Goal: Navigation & Orientation: Find specific page/section

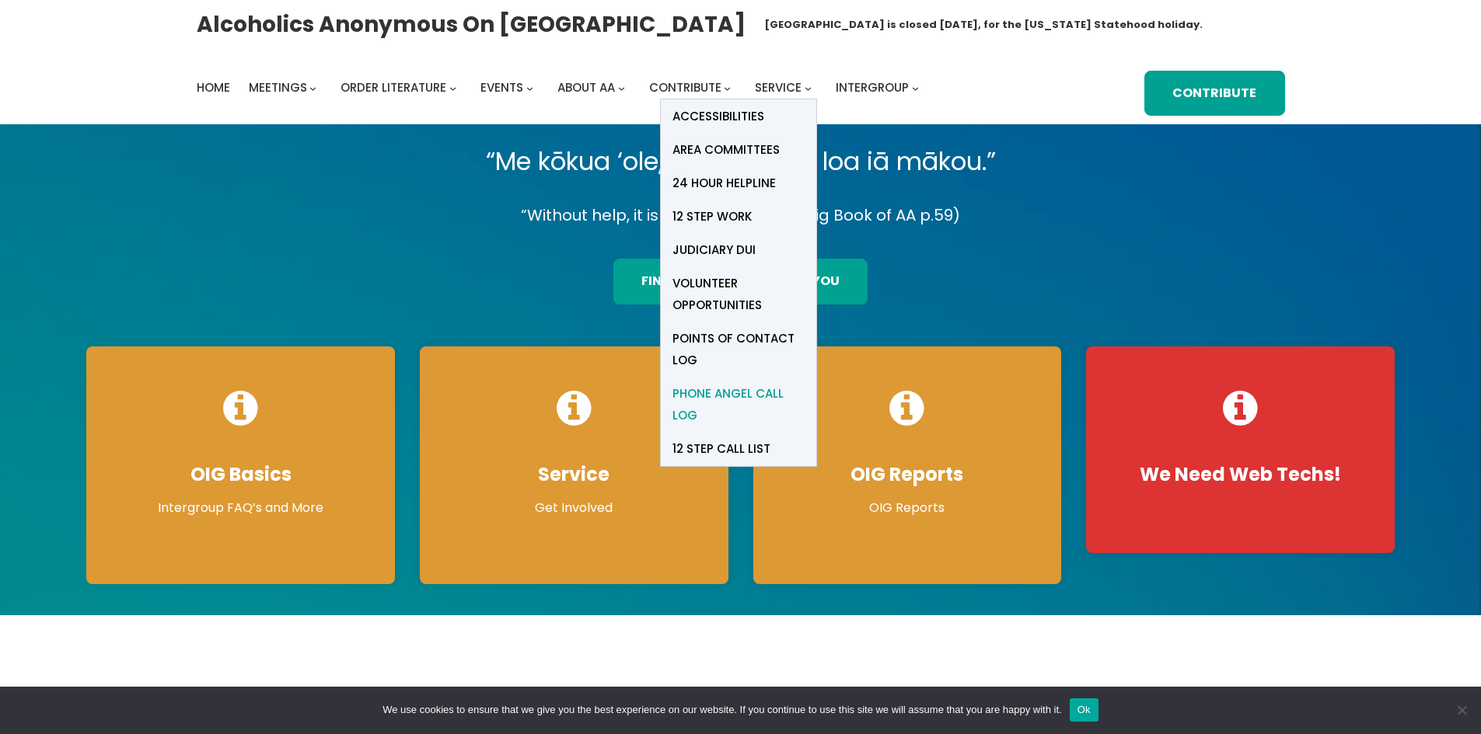
click at [726, 395] on span "Phone Angel Call Log" at bounding box center [738, 405] width 132 height 44
click at [713, 399] on span "Phone Angel Call Log" at bounding box center [738, 405] width 132 height 44
click at [736, 402] on span "Phone Angel Call Log" at bounding box center [738, 405] width 132 height 44
click at [706, 343] on span "Points of Contact Log" at bounding box center [738, 350] width 132 height 44
click at [727, 344] on span "Points of Contact Log" at bounding box center [738, 350] width 132 height 44
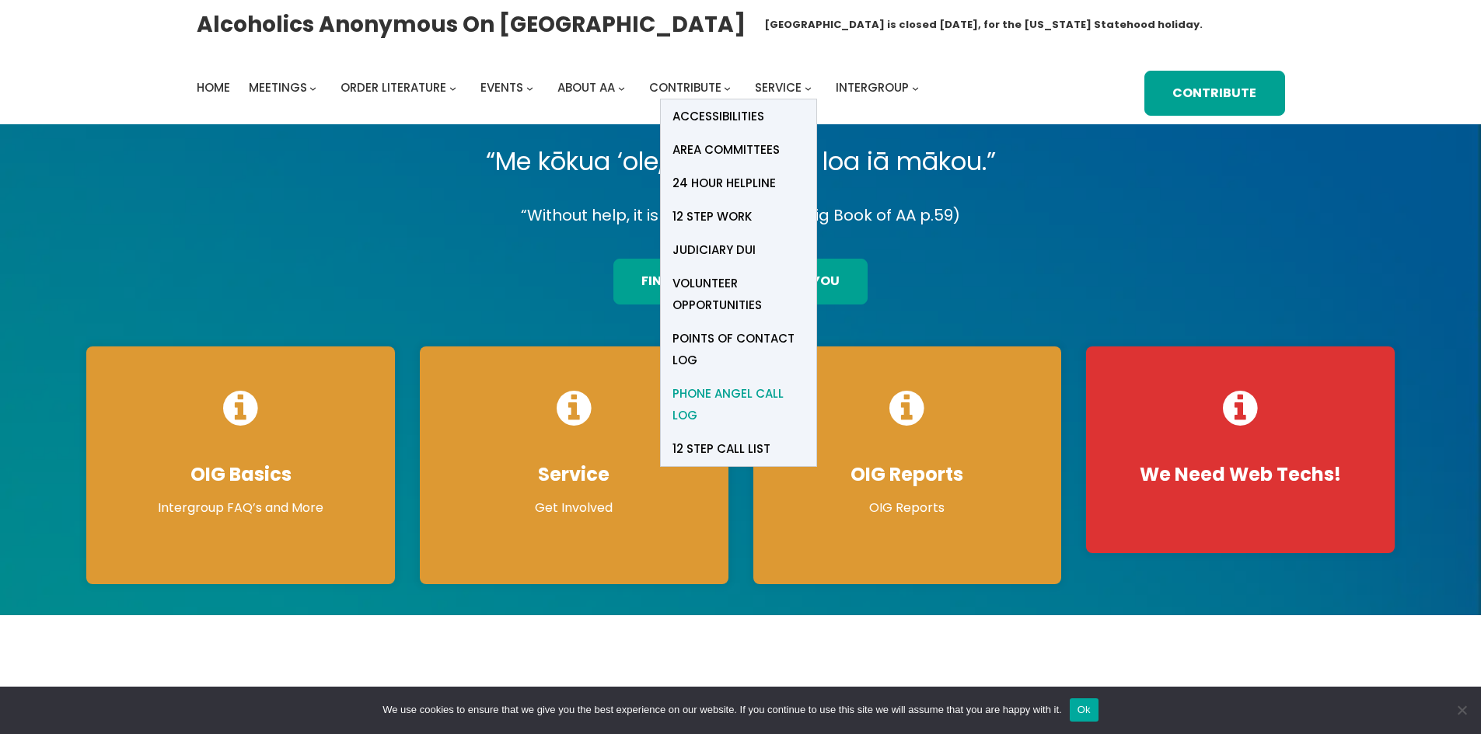
click at [733, 395] on span "Phone Angel Call Log" at bounding box center [738, 405] width 132 height 44
click at [781, 87] on span "Service" at bounding box center [778, 87] width 47 height 16
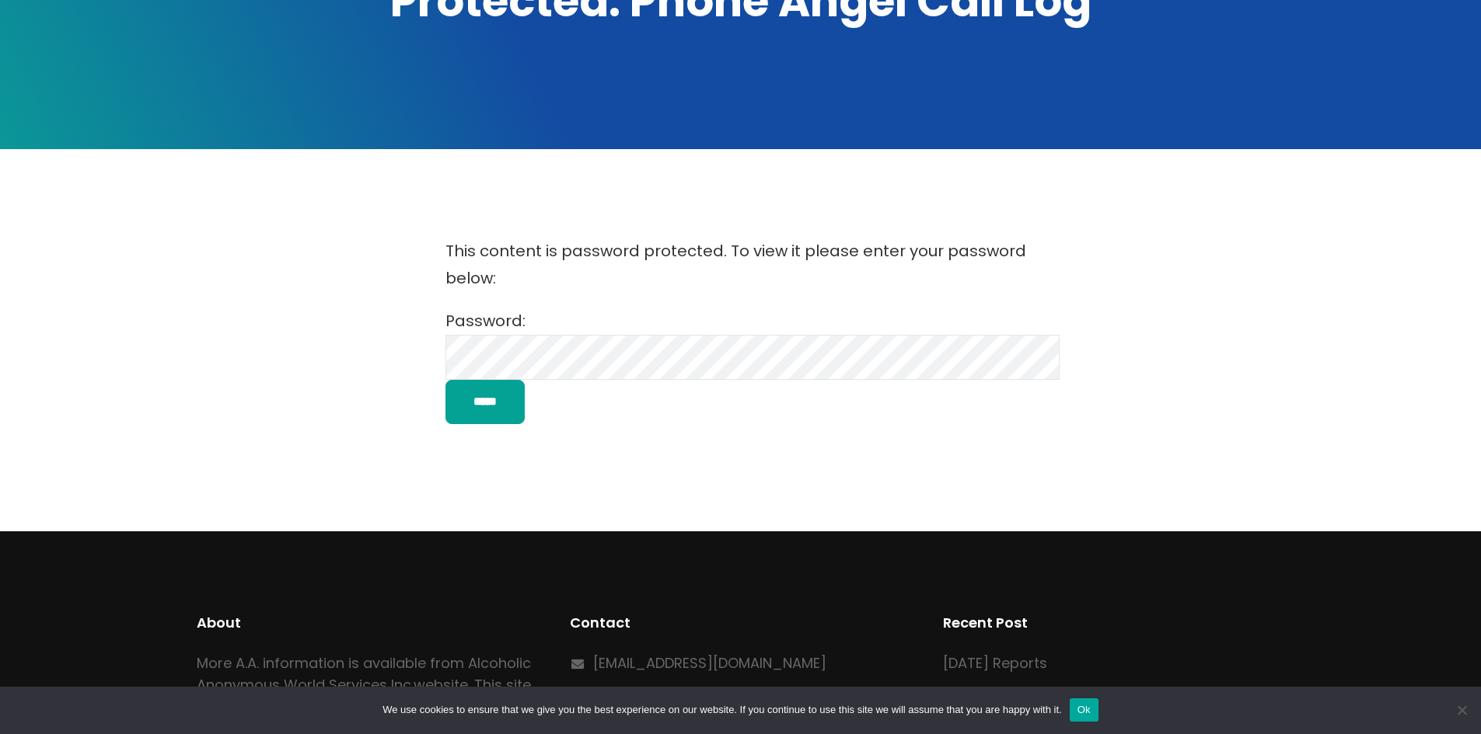
scroll to position [311, 0]
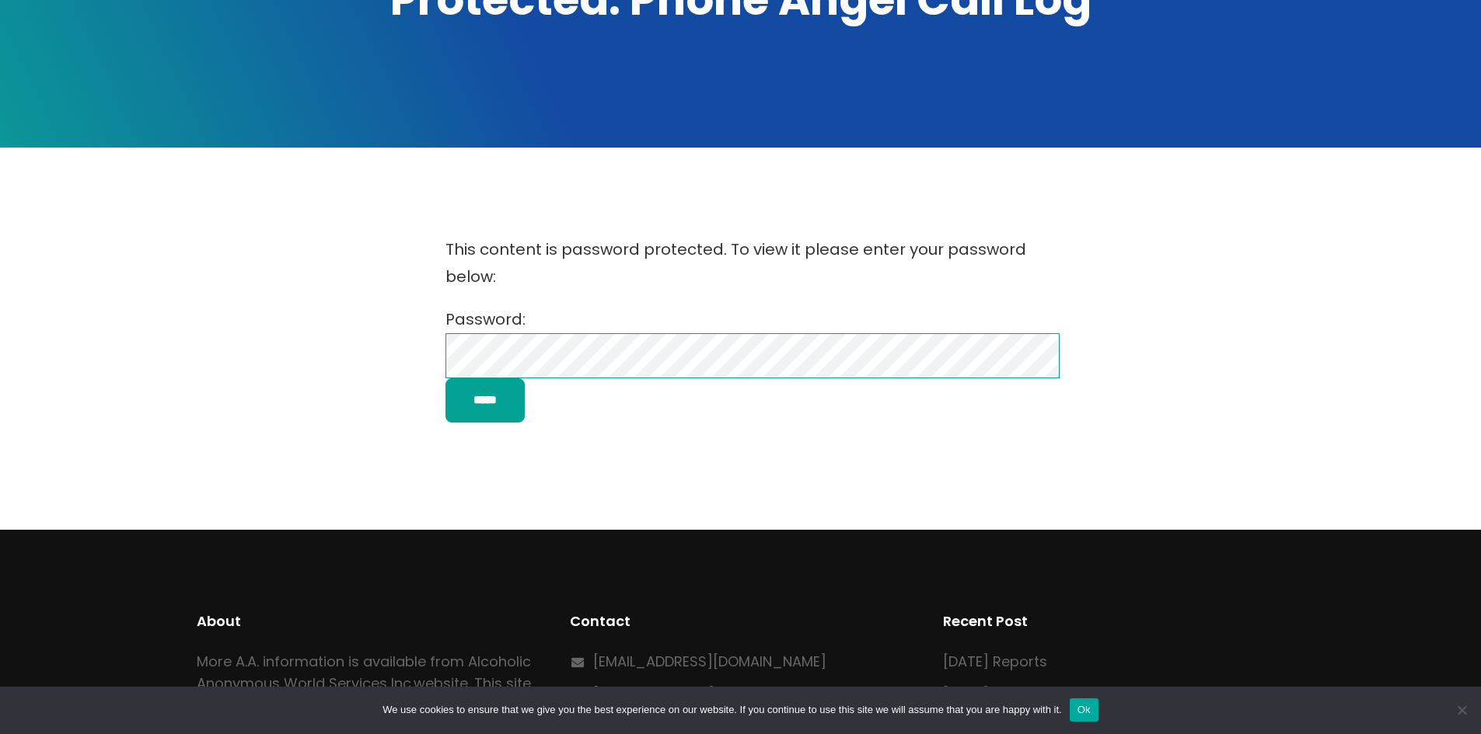
click at [445, 378] on input "*****" at bounding box center [484, 400] width 79 height 44
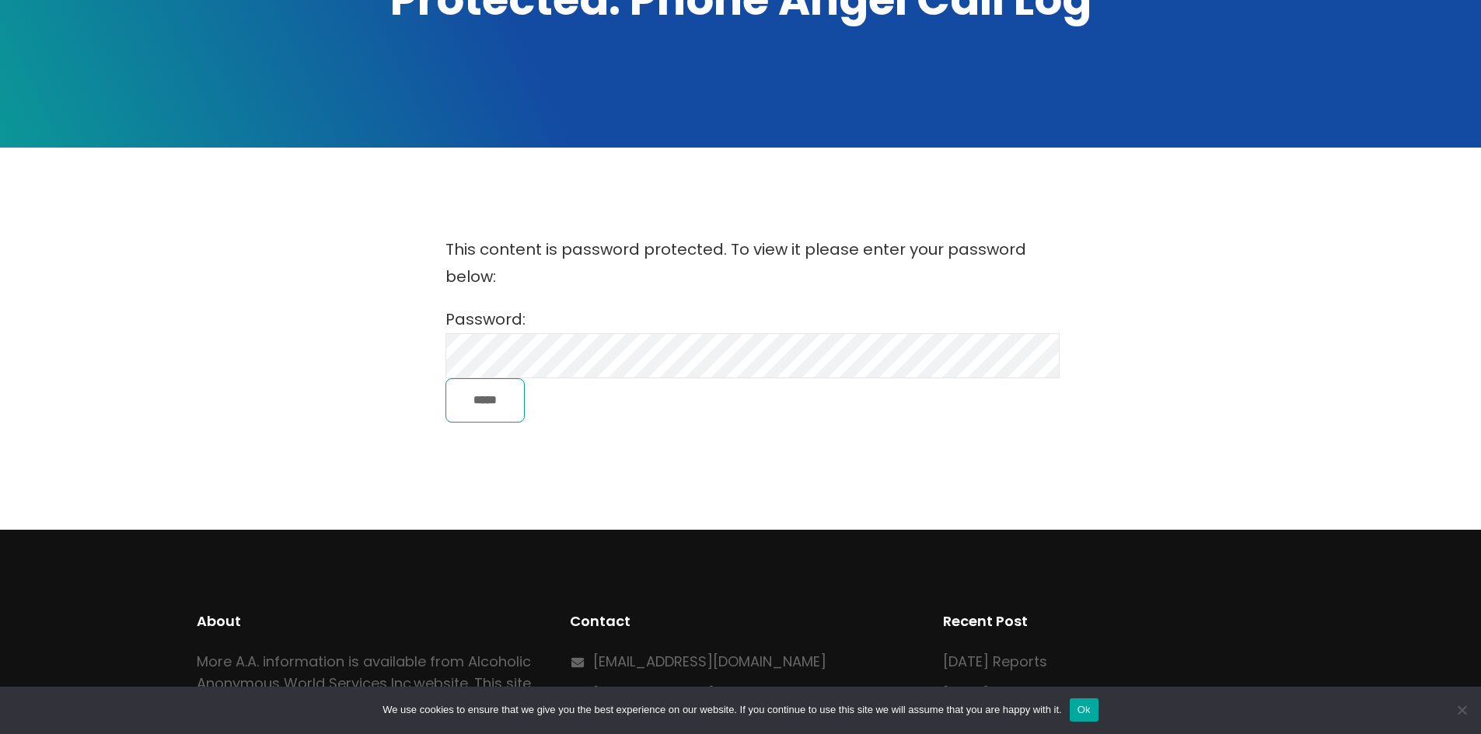
click at [483, 404] on input "*****" at bounding box center [484, 400] width 79 height 44
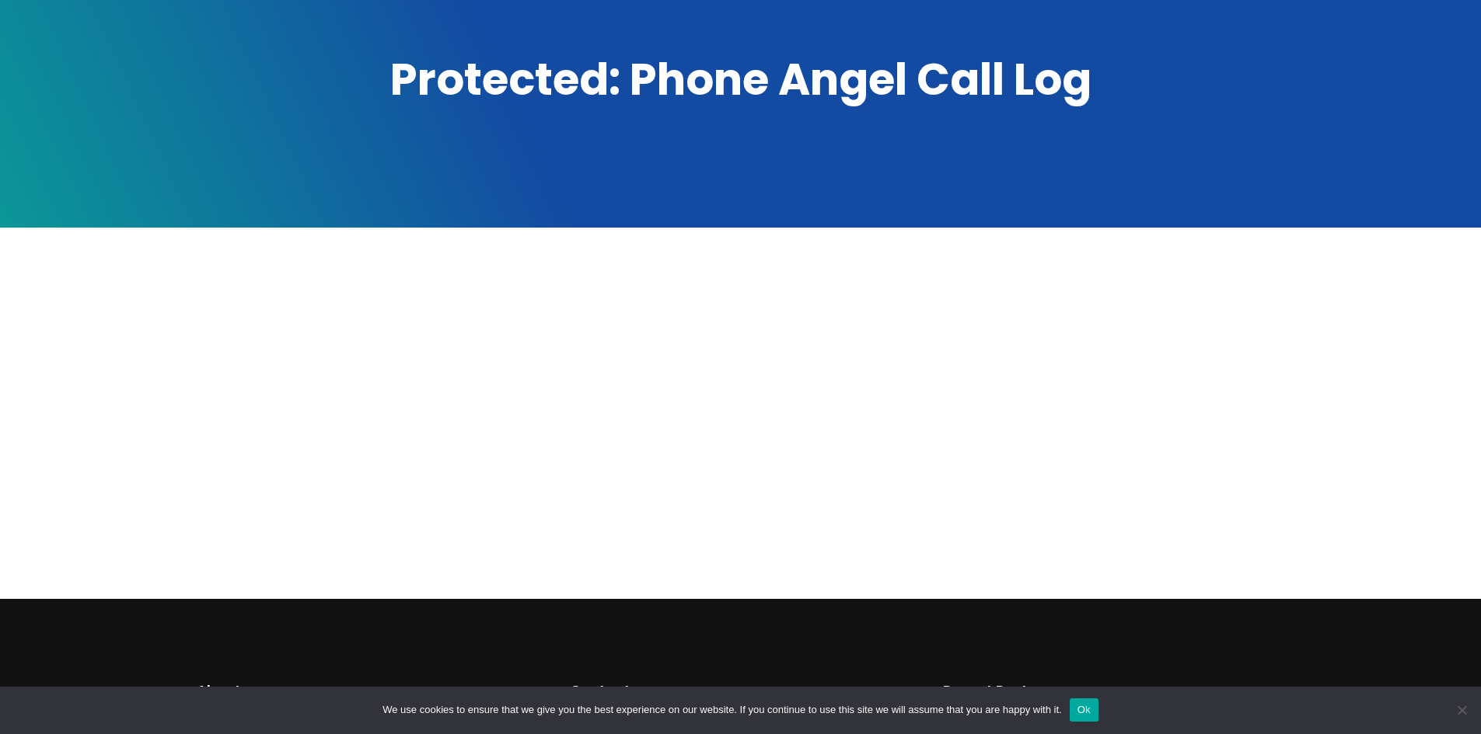
scroll to position [78, 0]
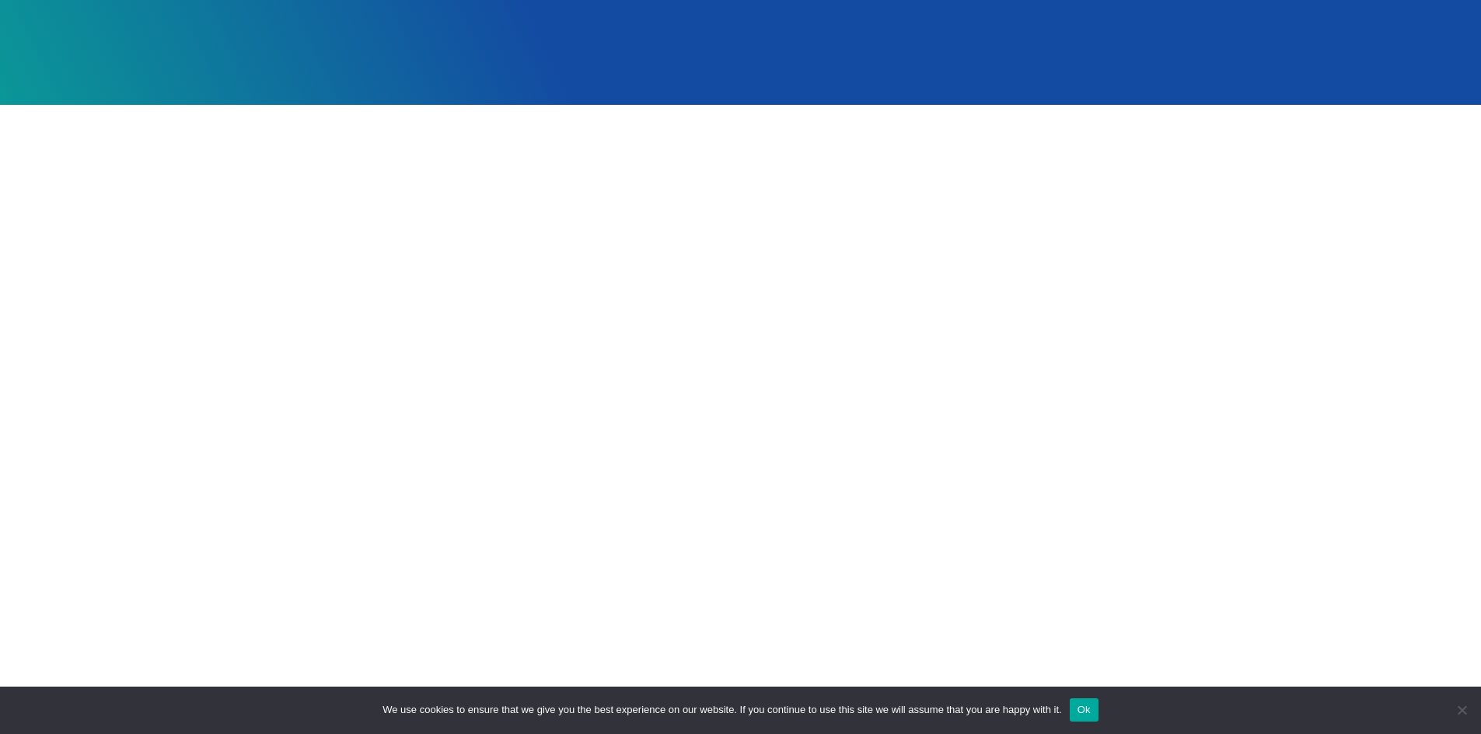
scroll to position [389, 0]
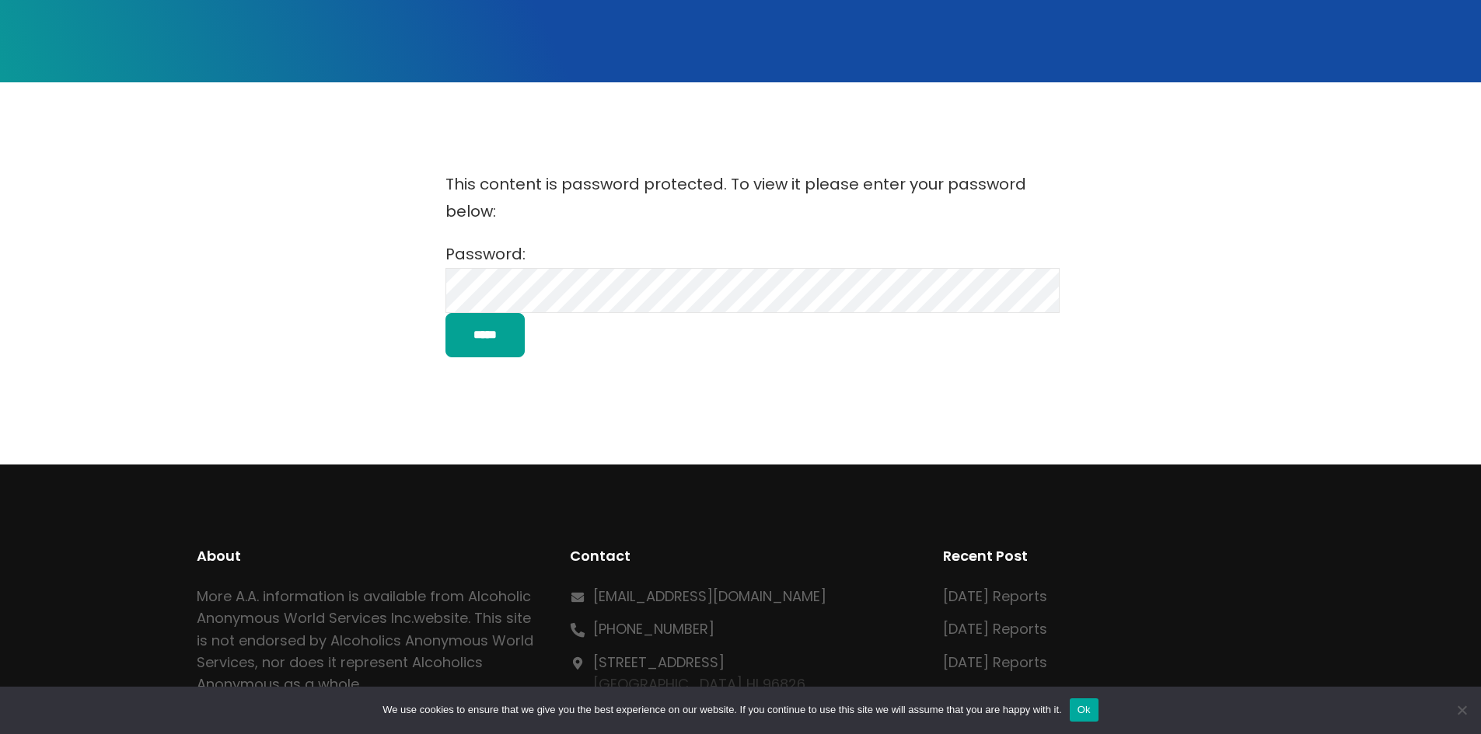
scroll to position [389, 0]
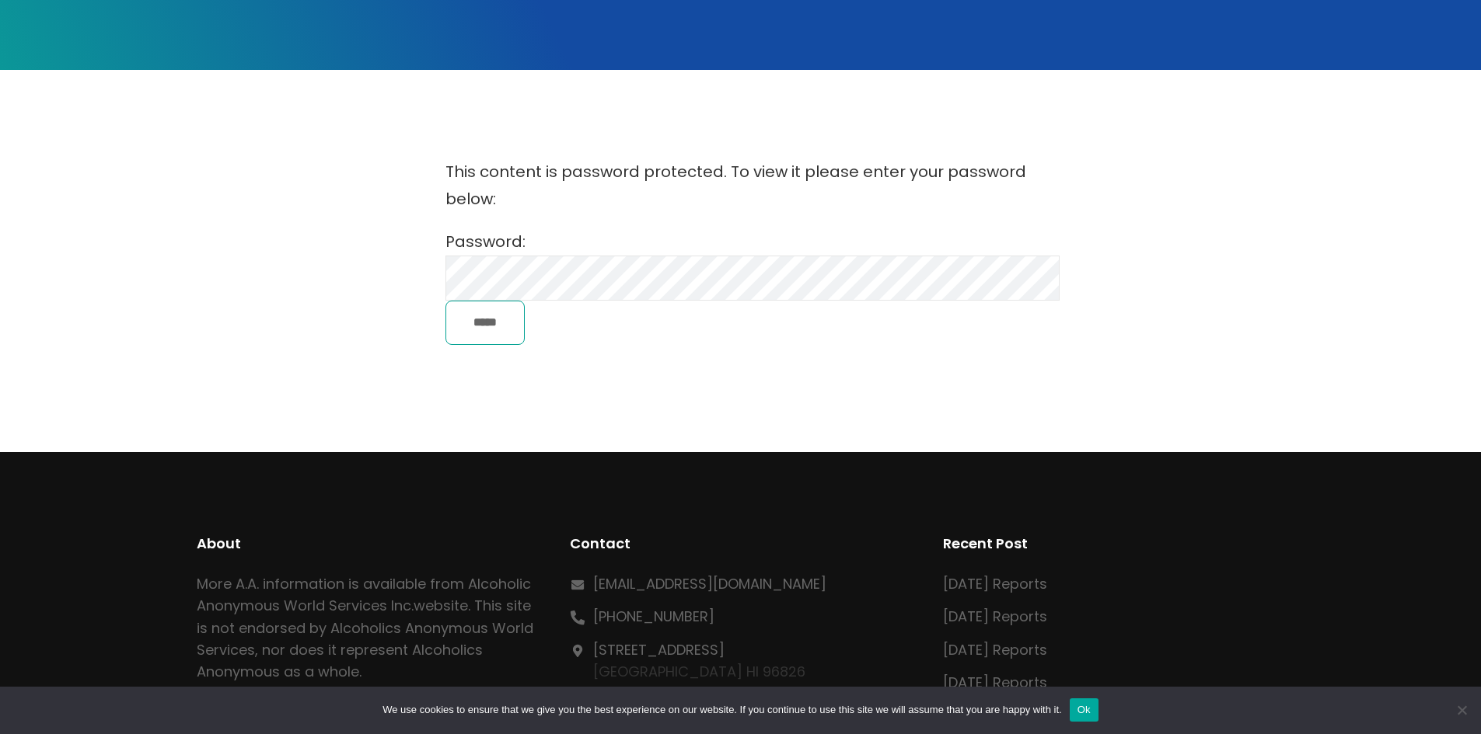
click at [489, 323] on input "*****" at bounding box center [484, 323] width 79 height 44
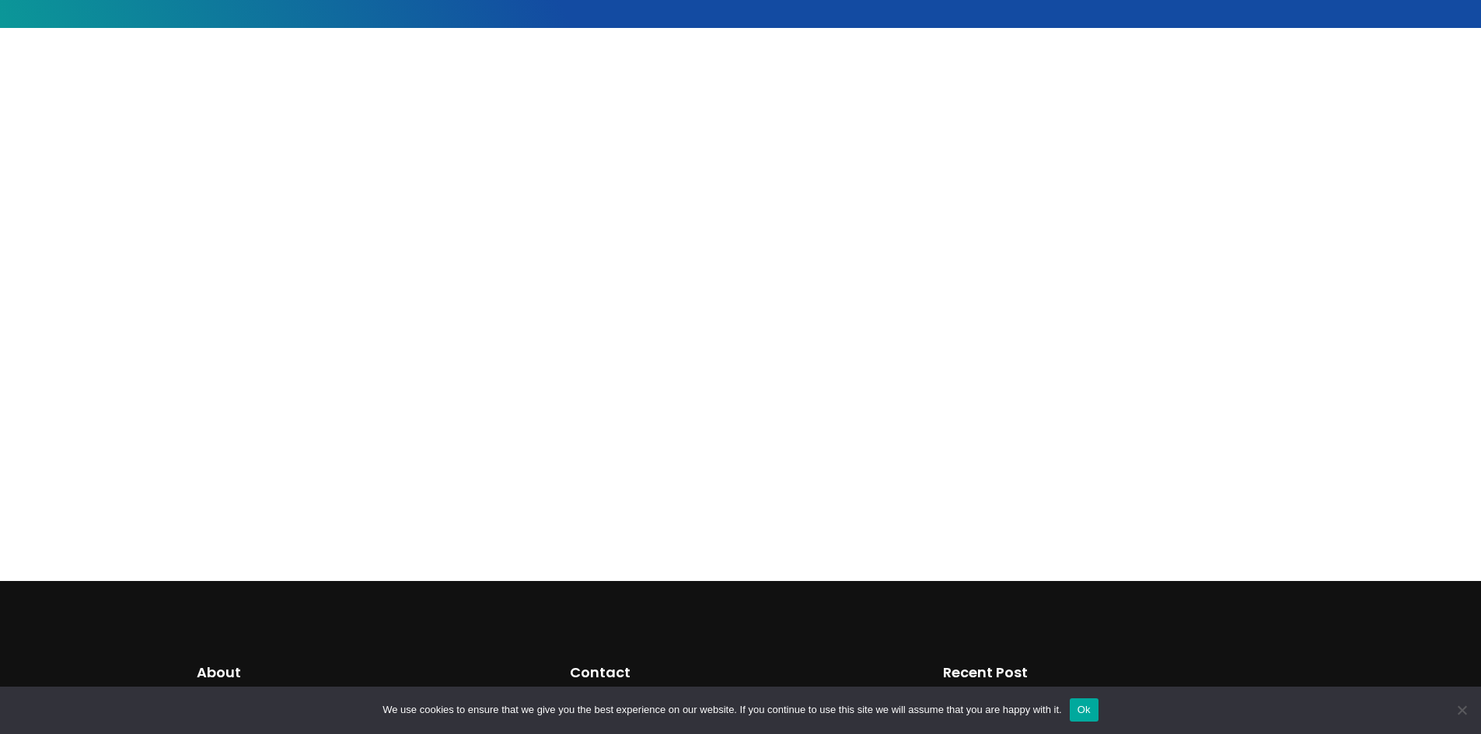
scroll to position [466, 0]
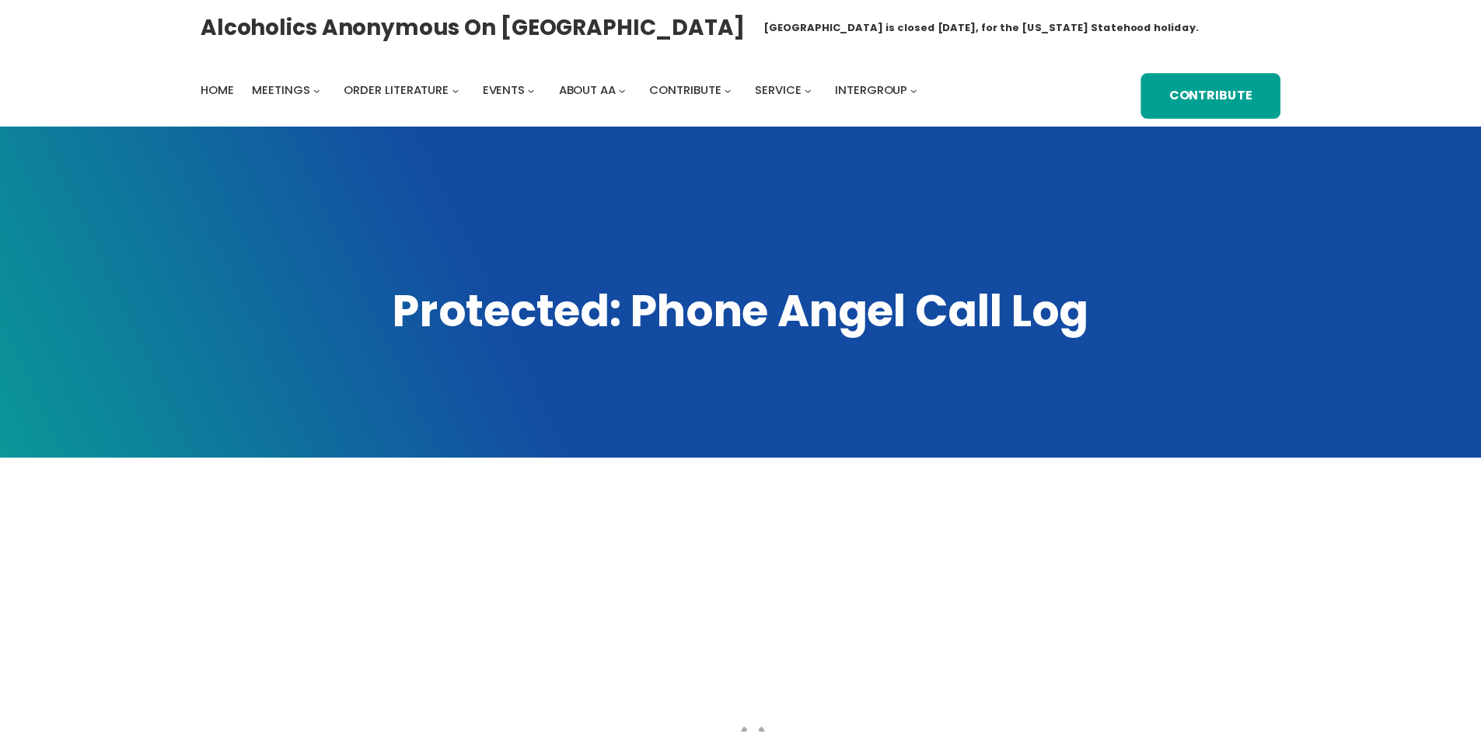
scroll to position [389, 0]
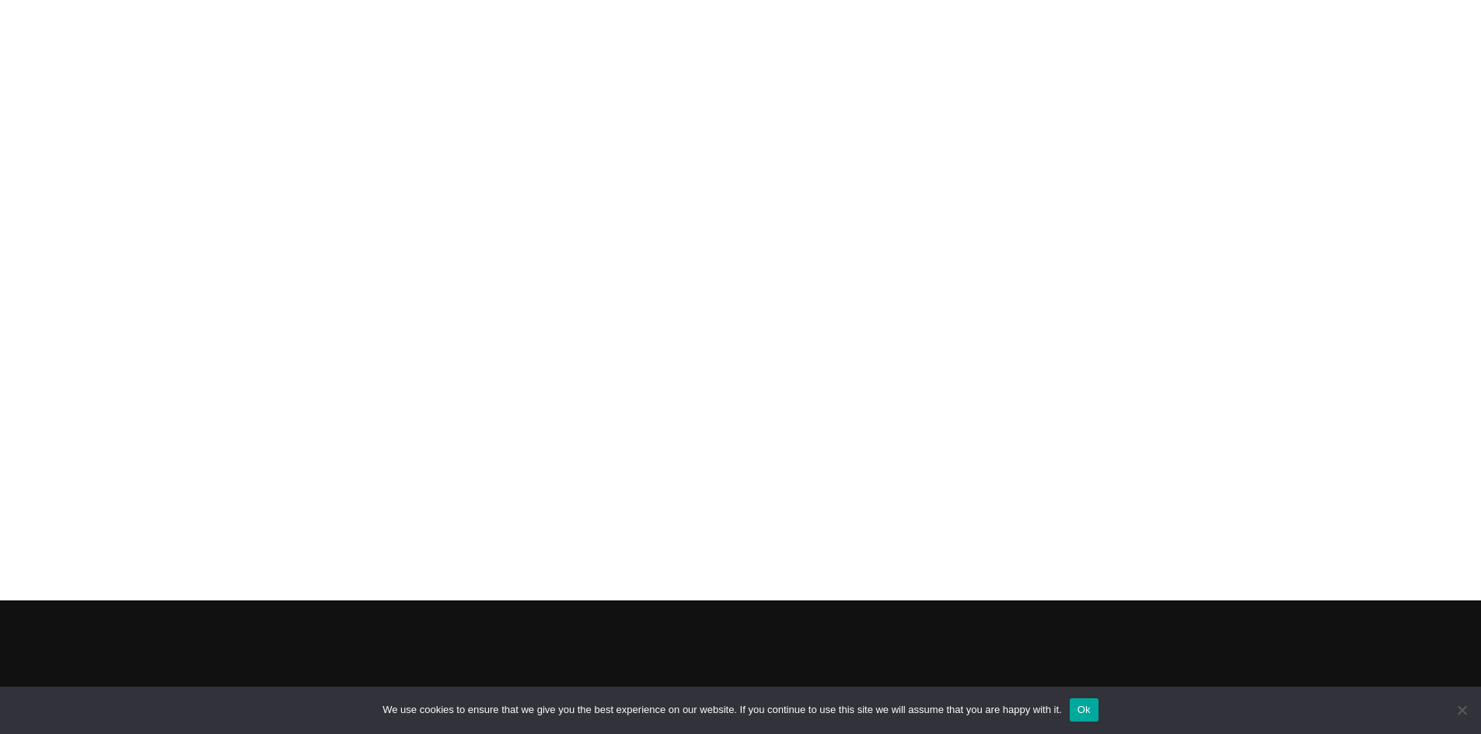
scroll to position [515, 0]
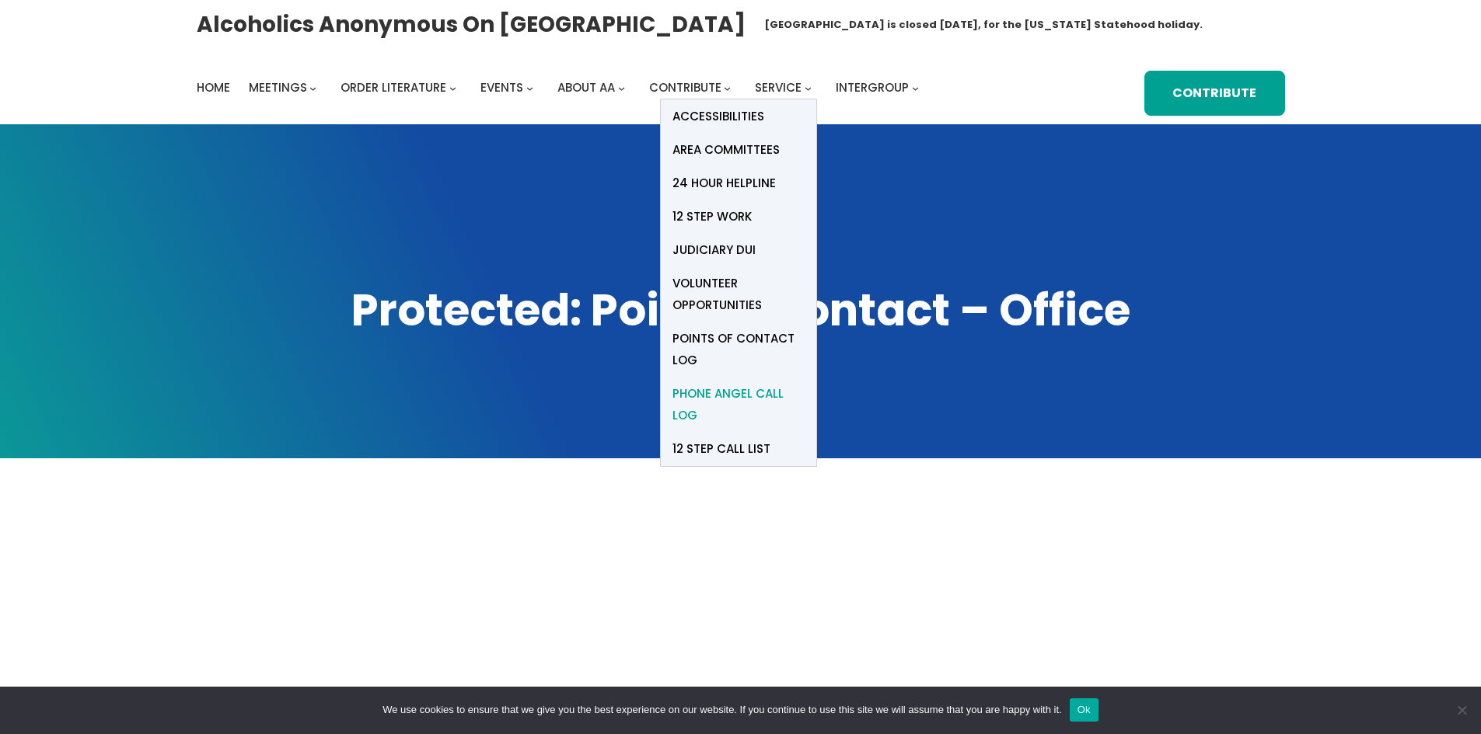
click at [718, 399] on span "Phone Angel Call Log" at bounding box center [738, 405] width 132 height 44
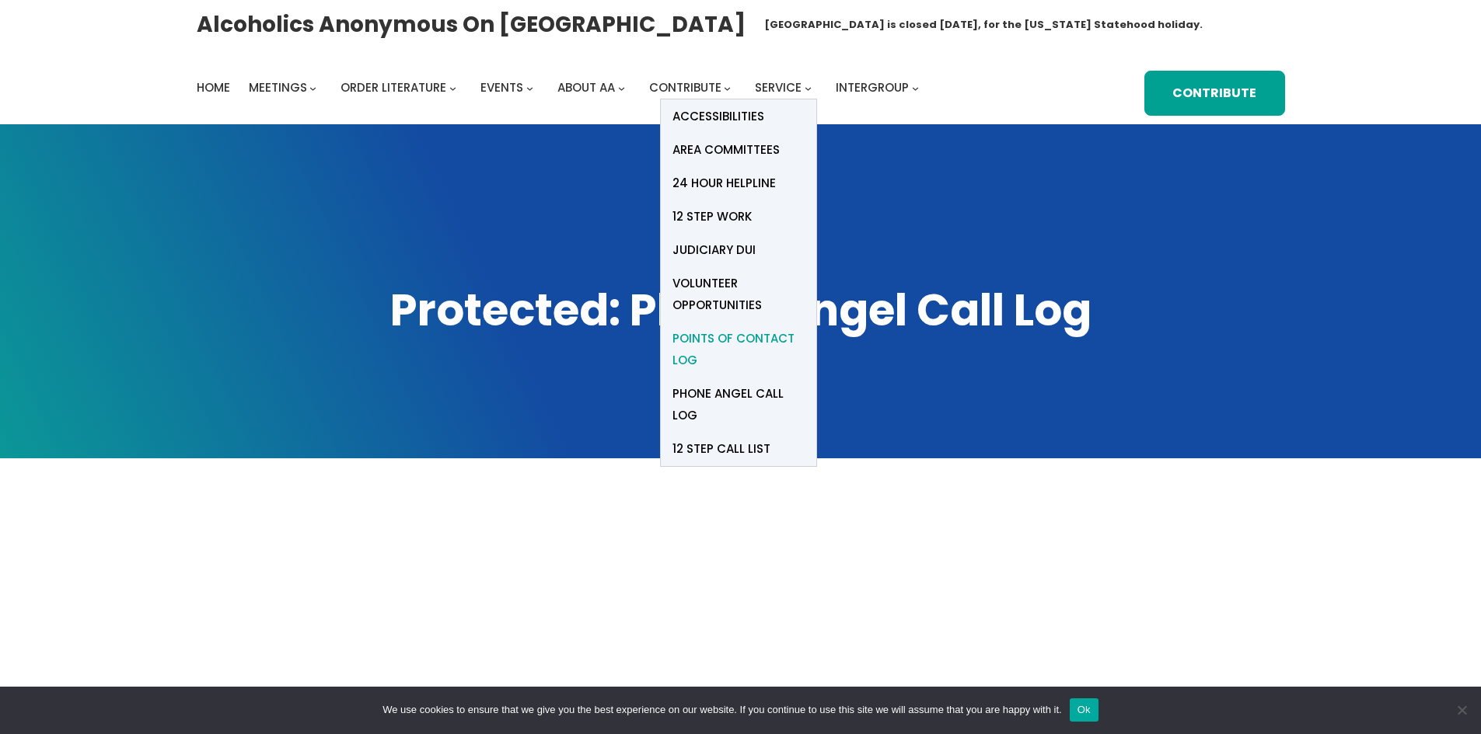
click at [728, 344] on span "Points of Contact Log" at bounding box center [738, 350] width 132 height 44
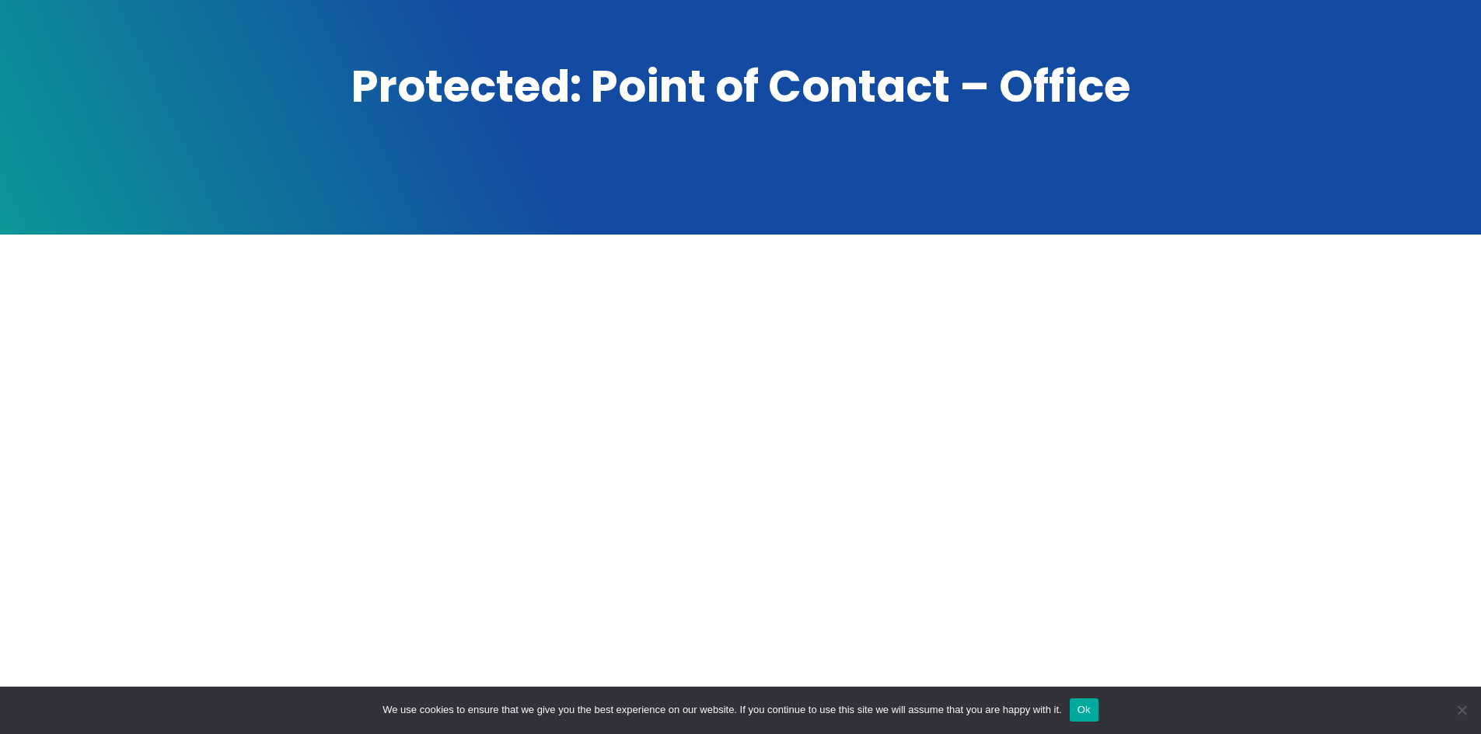
scroll to position [155, 0]
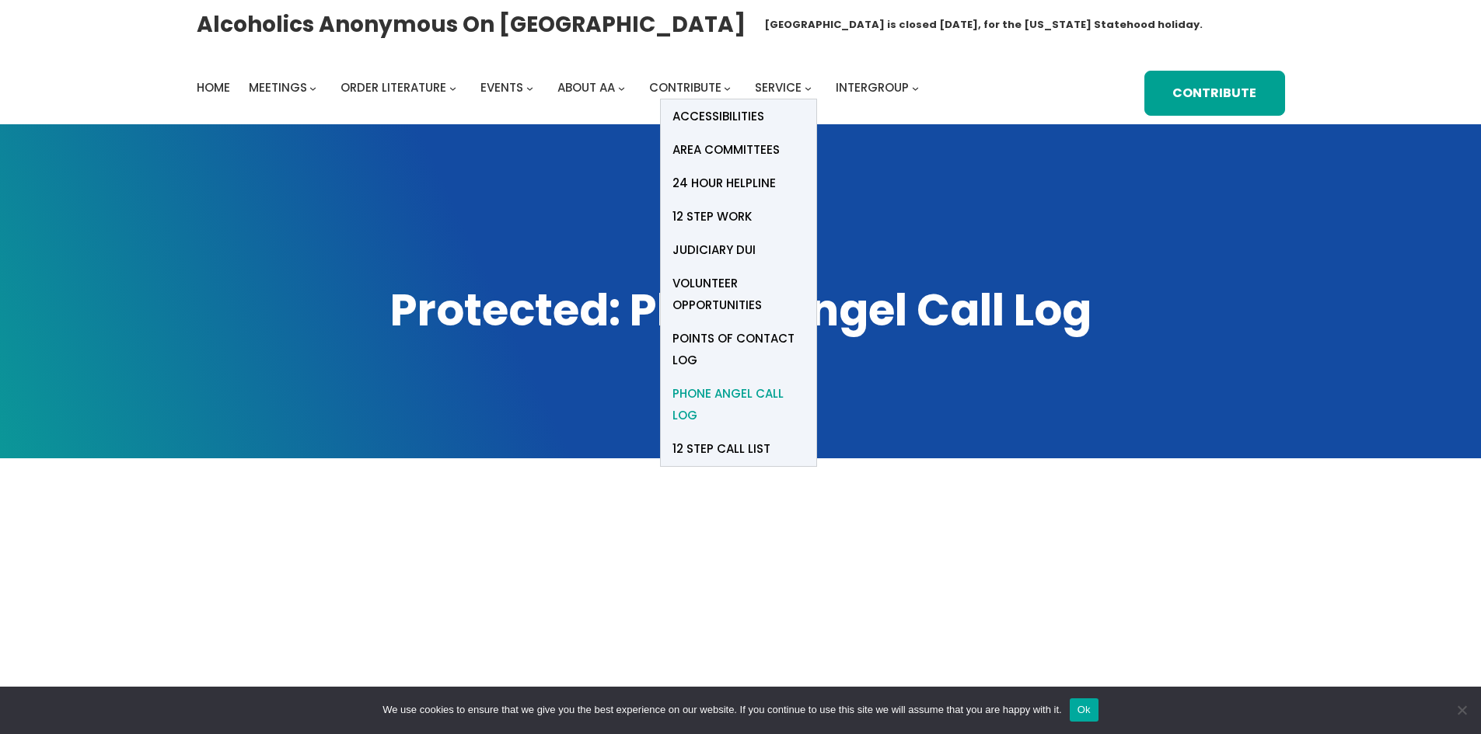
click at [721, 401] on span "Phone Angel Call Log" at bounding box center [738, 405] width 132 height 44
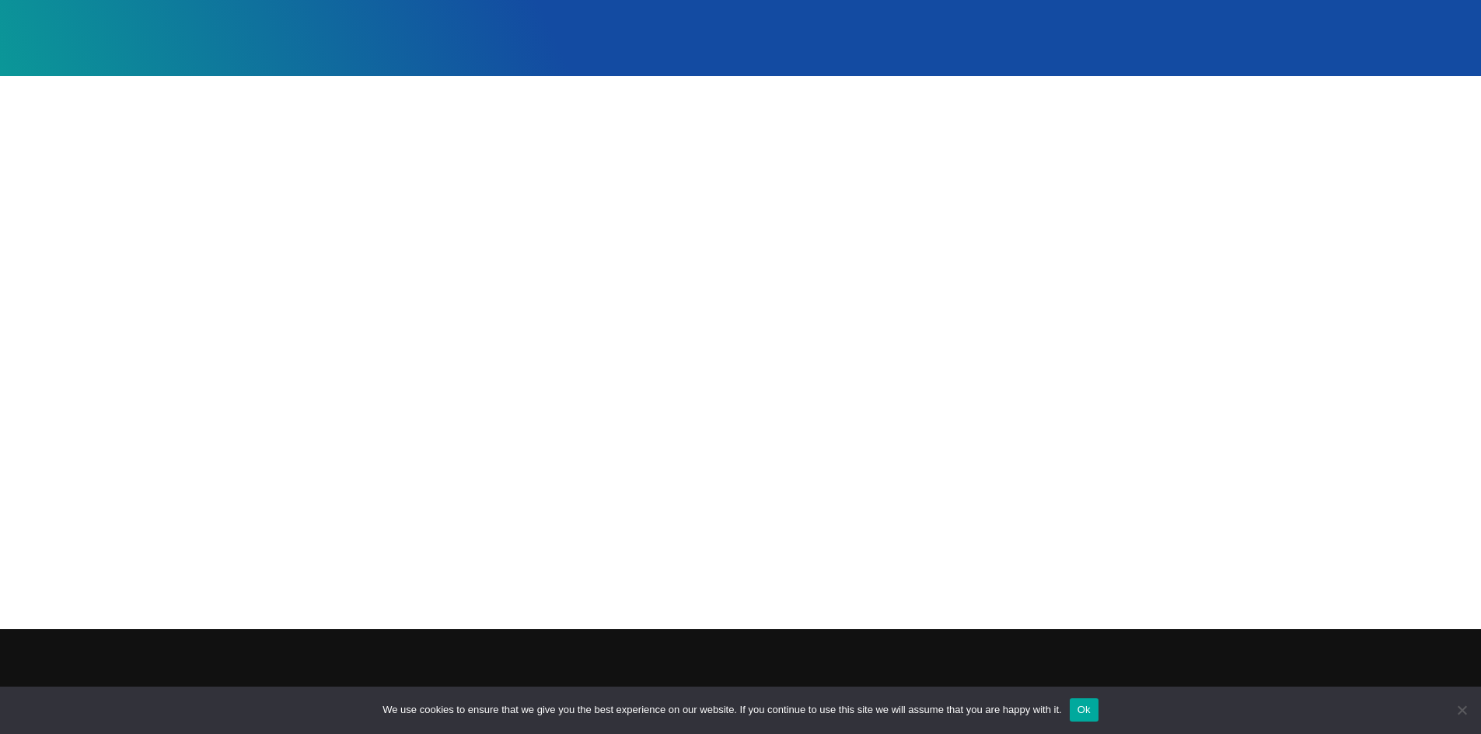
scroll to position [389, 0]
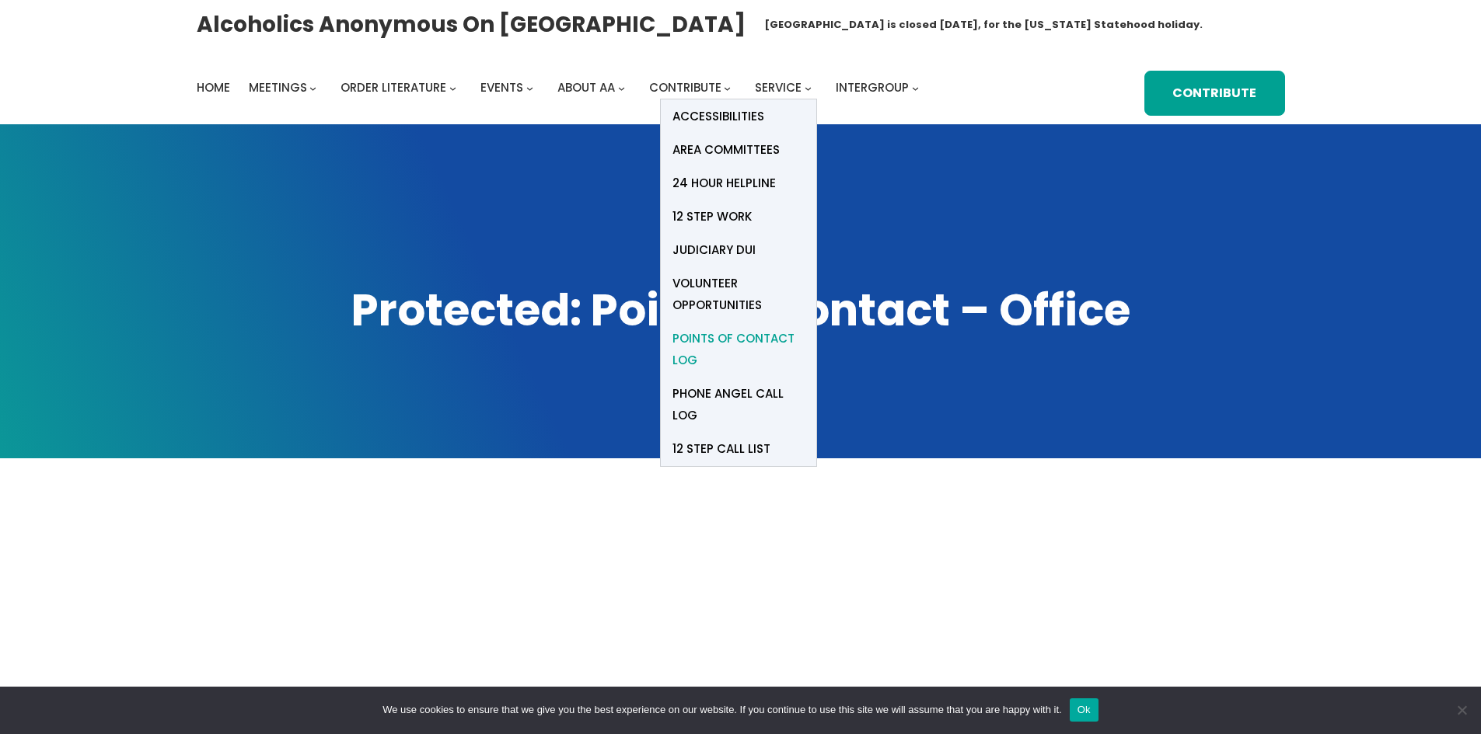
click at [703, 340] on span "Points of Contact Log" at bounding box center [738, 350] width 132 height 44
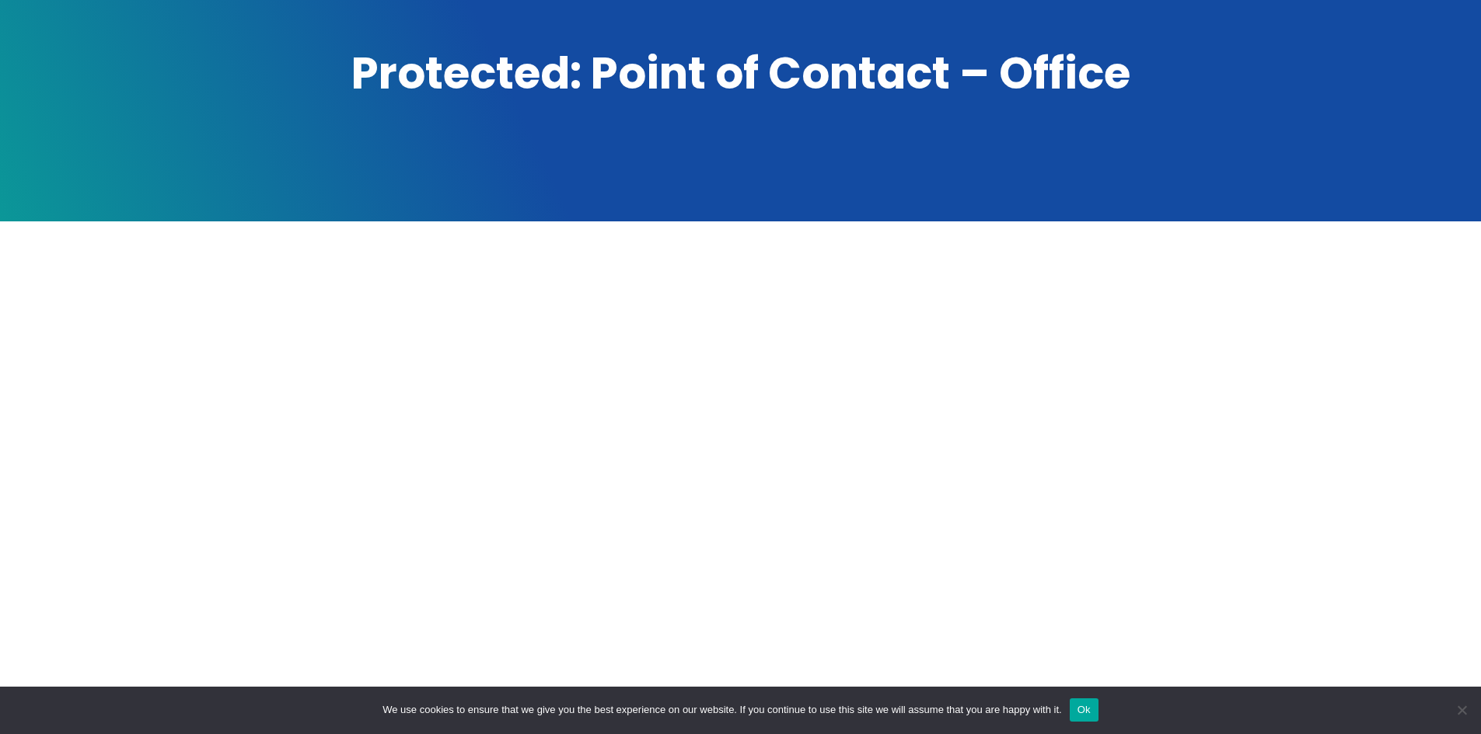
scroll to position [233, 0]
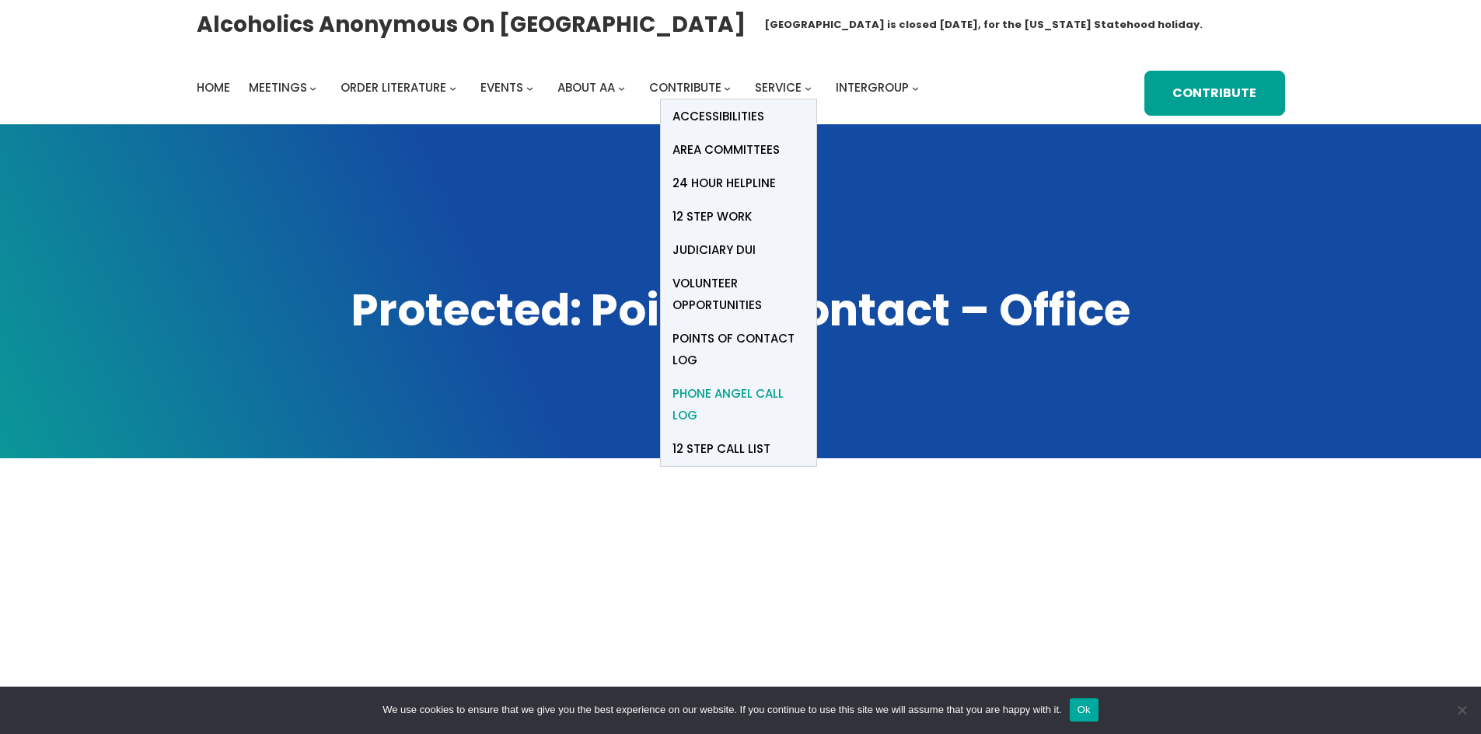
click at [720, 396] on span "Phone Angel Call Log" at bounding box center [738, 405] width 132 height 44
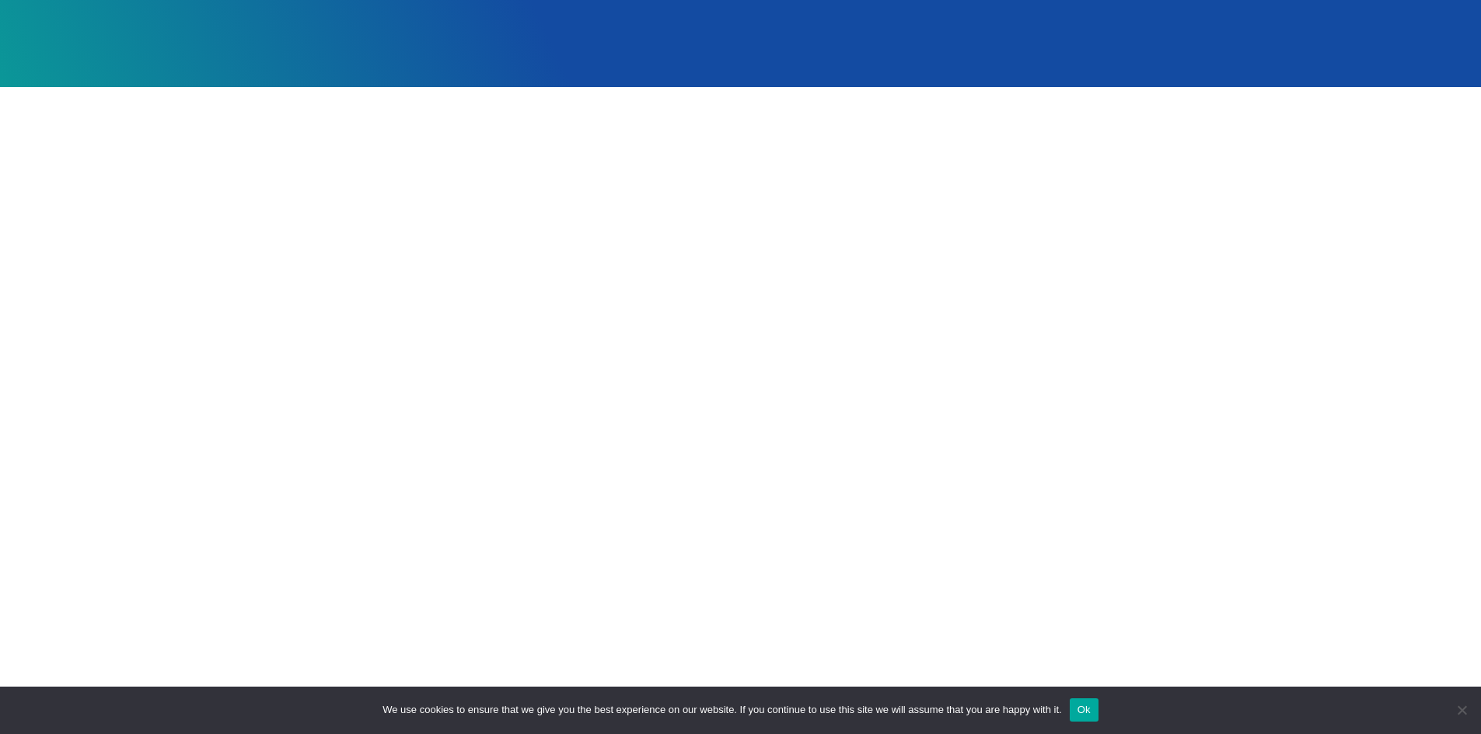
scroll to position [389, 0]
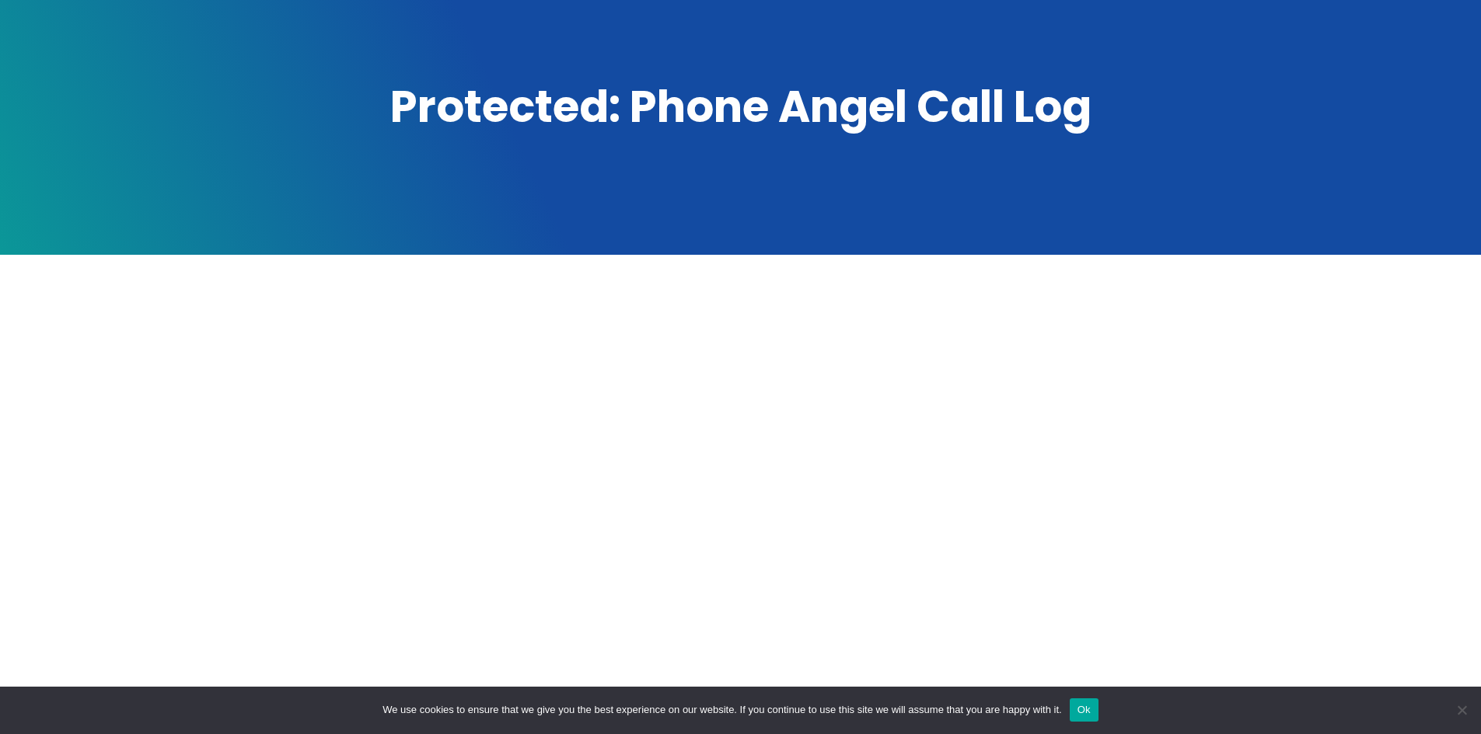
scroll to position [233, 0]
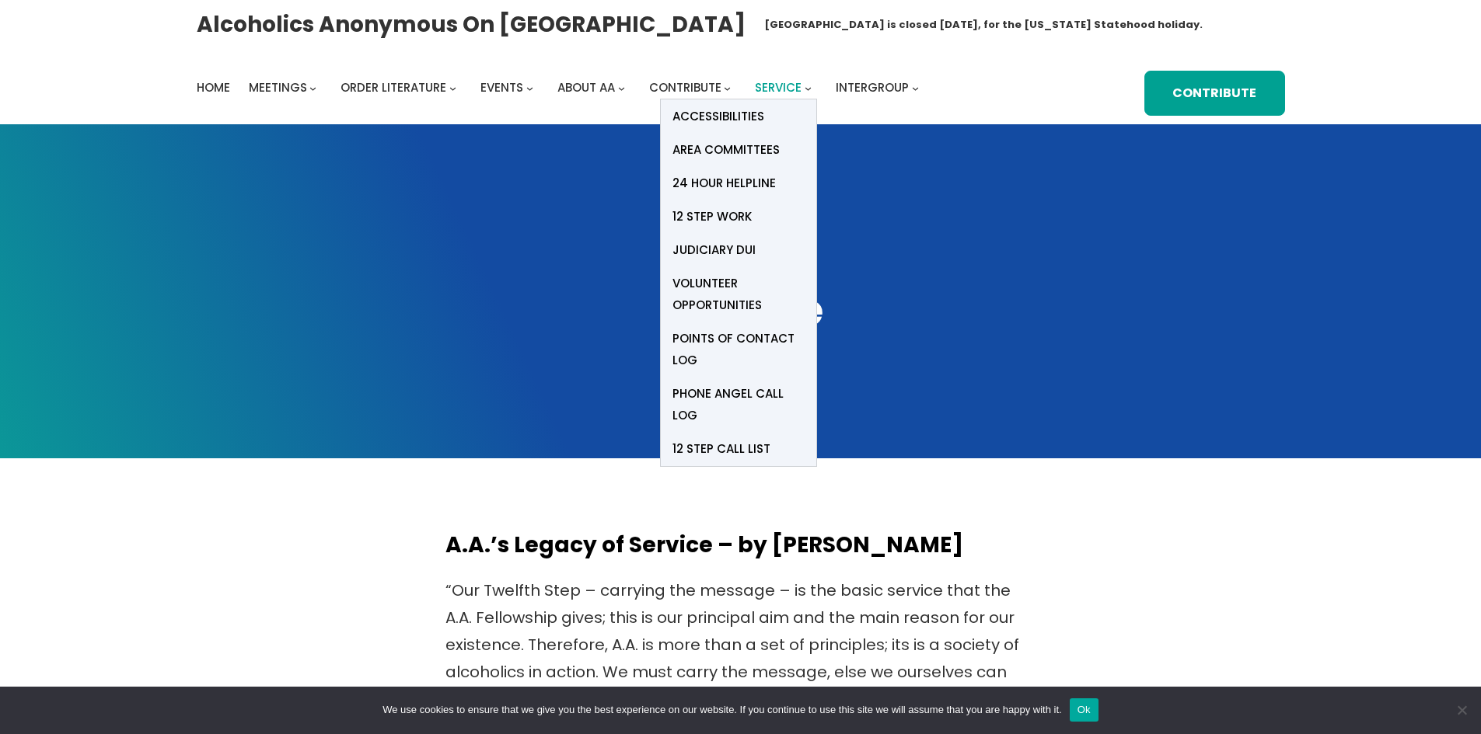
click at [776, 82] on span "Service" at bounding box center [778, 87] width 47 height 16
click at [773, 94] on span "Service" at bounding box center [778, 87] width 47 height 16
click at [699, 335] on span "Points of Contact Log" at bounding box center [738, 350] width 132 height 44
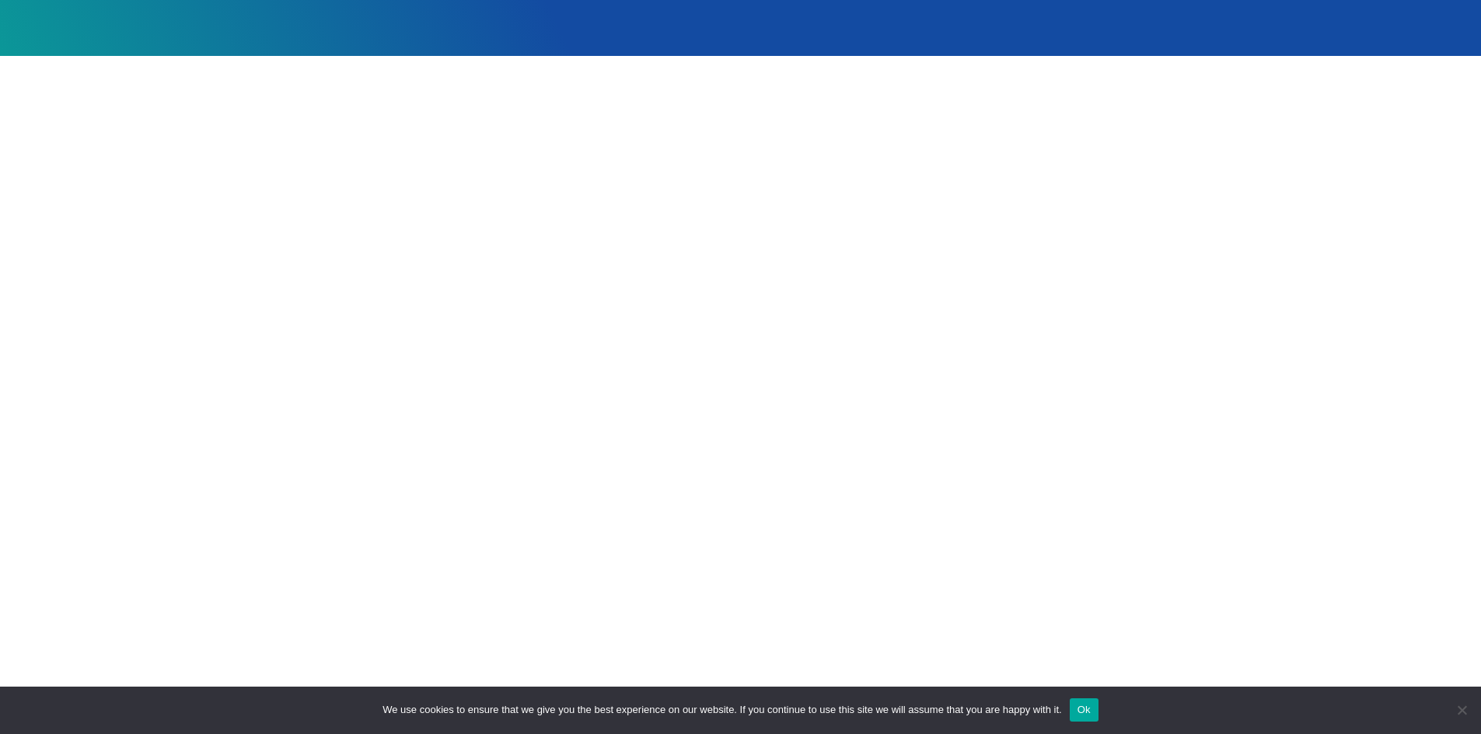
scroll to position [389, 0]
